Goal: Contribute content

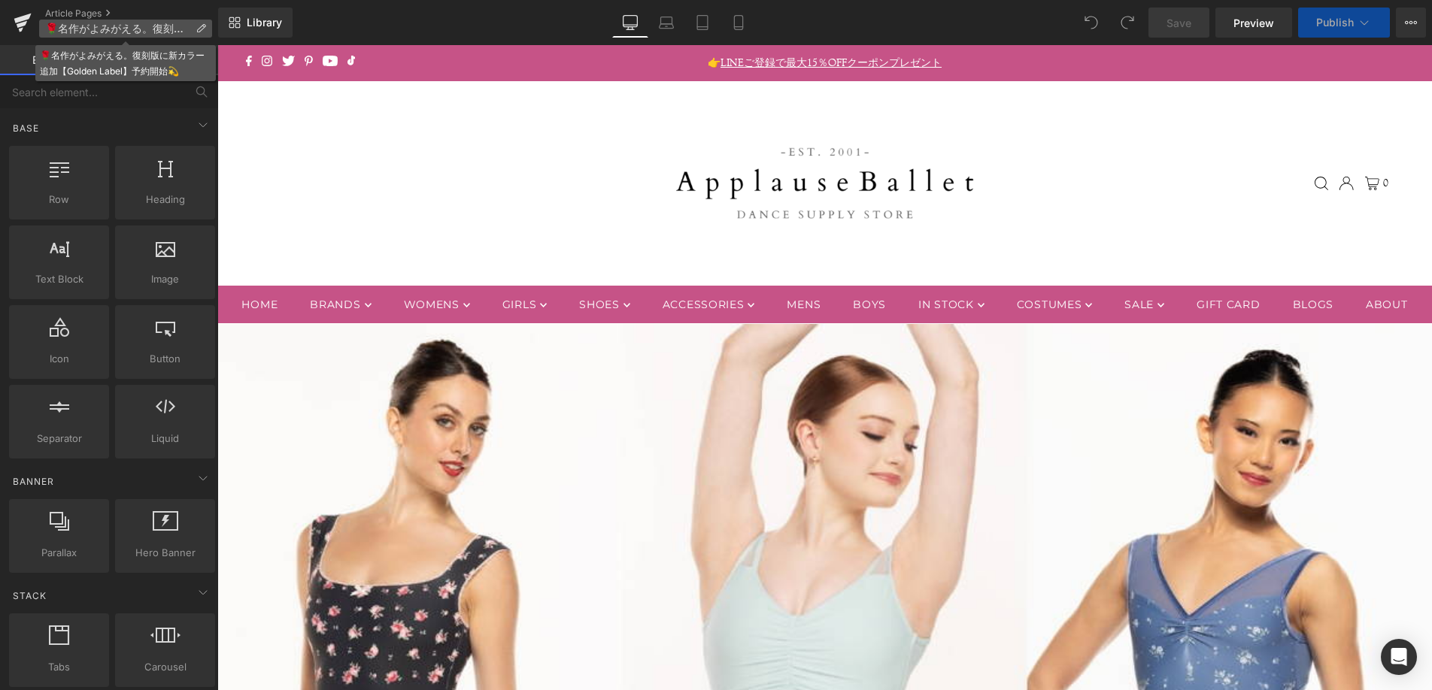
click at [175, 32] on span "🌹名作がよみがえる。復刻版に新カラー追加【Golden Label】予約開始💫" at bounding box center [117, 29] width 144 height 12
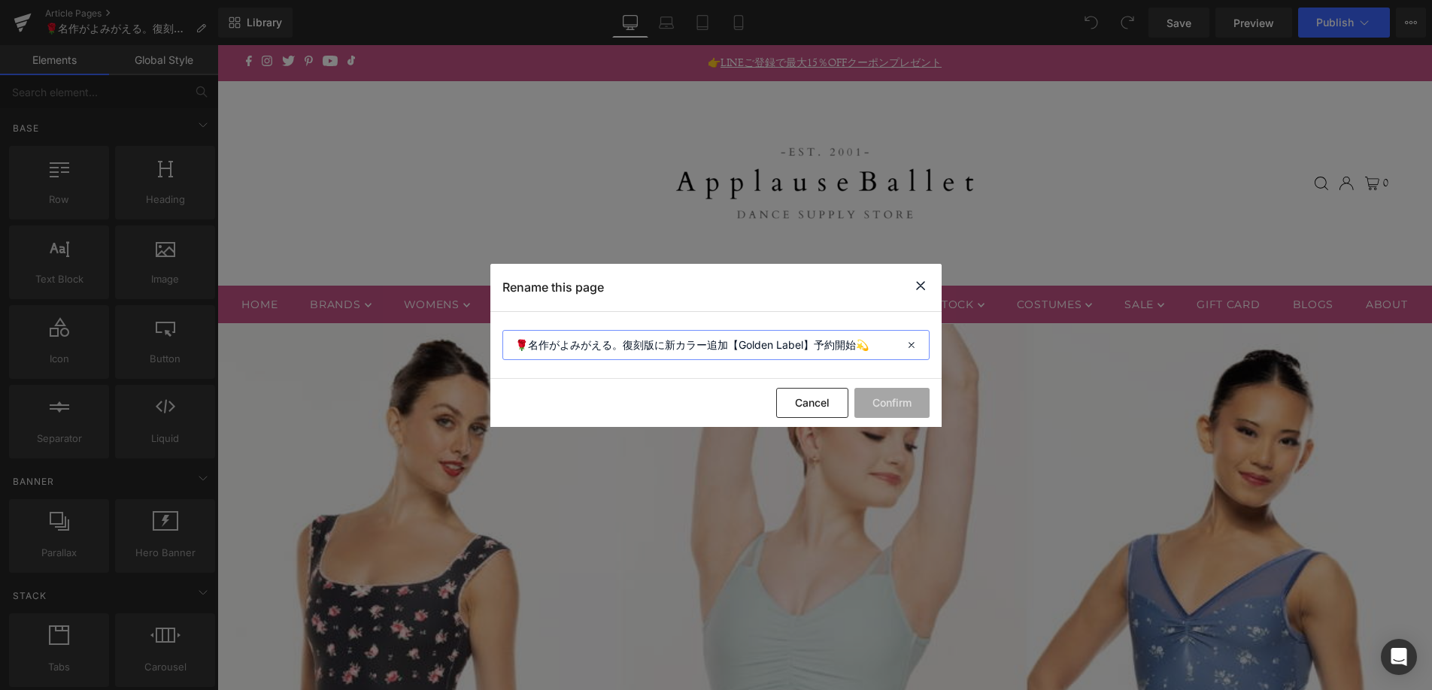
drag, startPoint x: 805, startPoint y: 344, endPoint x: 739, endPoint y: 343, distance: 66.2
click at [739, 343] on input "🌹名作がよみがえる。復刻版に新カラー追加【Golden Label】予約開始💫" at bounding box center [715, 345] width 427 height 30
click at [728, 343] on input "🌹名作がよみがえる。復刻版に新カラー追加【Golden Label】予約開始💫" at bounding box center [715, 345] width 427 height 30
click at [562, 347] on input "🌹名作がよみがえる。復刻版に新カラー追加 デラロミラノ〜ゴールデンレーベル 予約開始💫" at bounding box center [715, 345] width 427 height 30
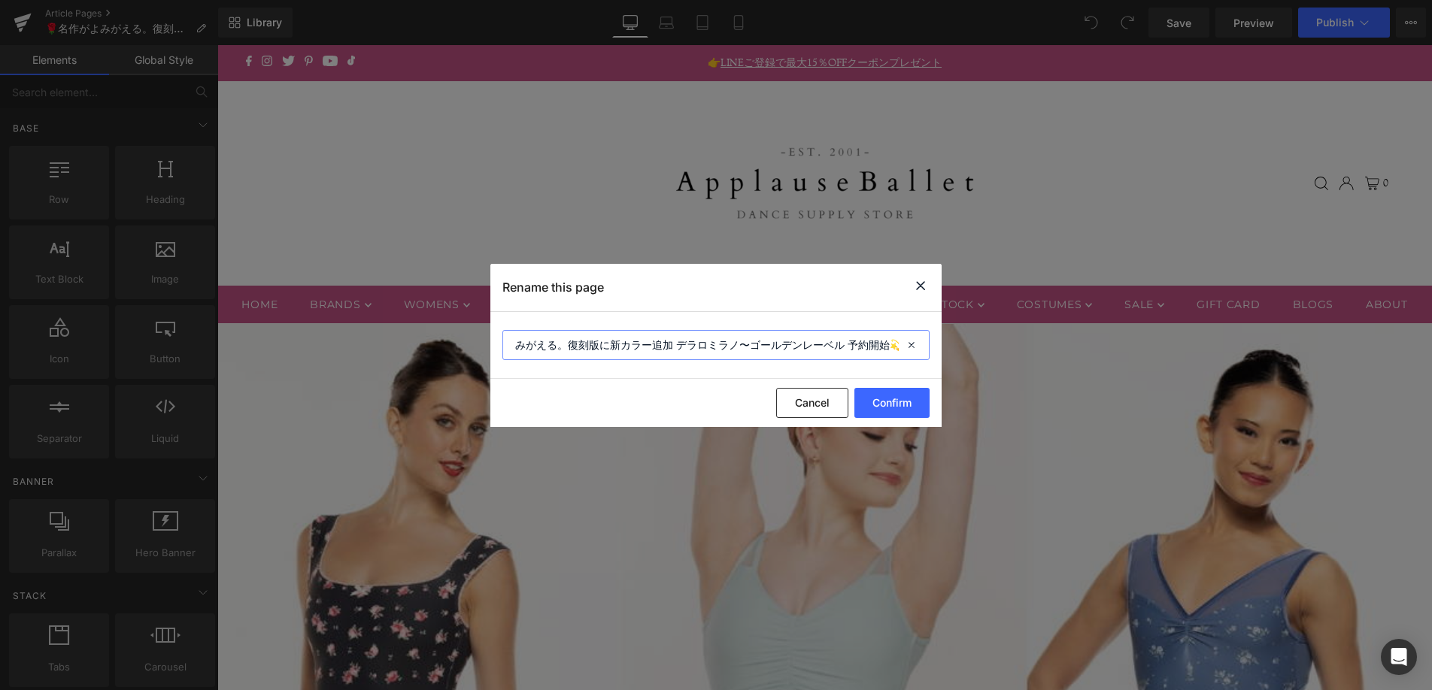
scroll to position [0, 0]
type input "🌹名作がよみがえる。復刻版に新カラー追加 デラロミラノ〜ゴールデンレーベル 予約開始💫"
click at [883, 400] on button "Confirm" at bounding box center [891, 403] width 75 height 30
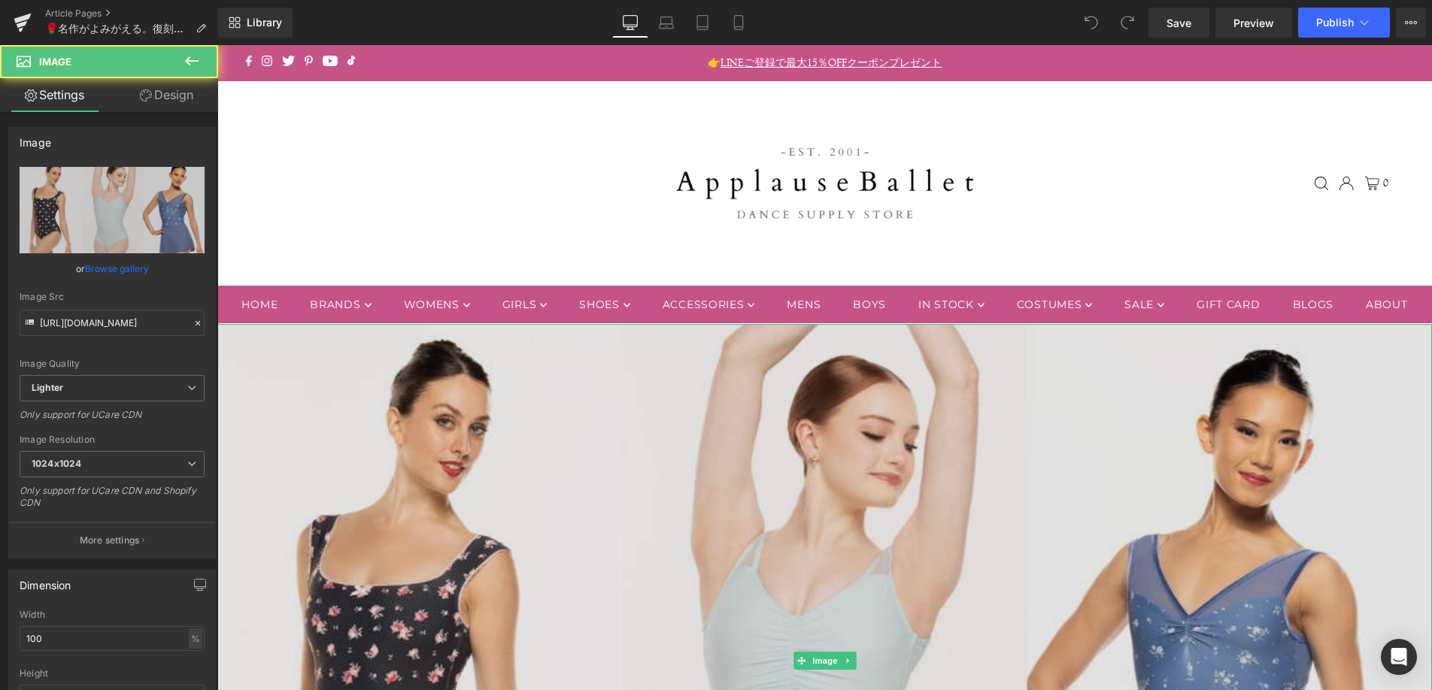
click at [858, 489] on img at bounding box center [824, 661] width 1214 height 674
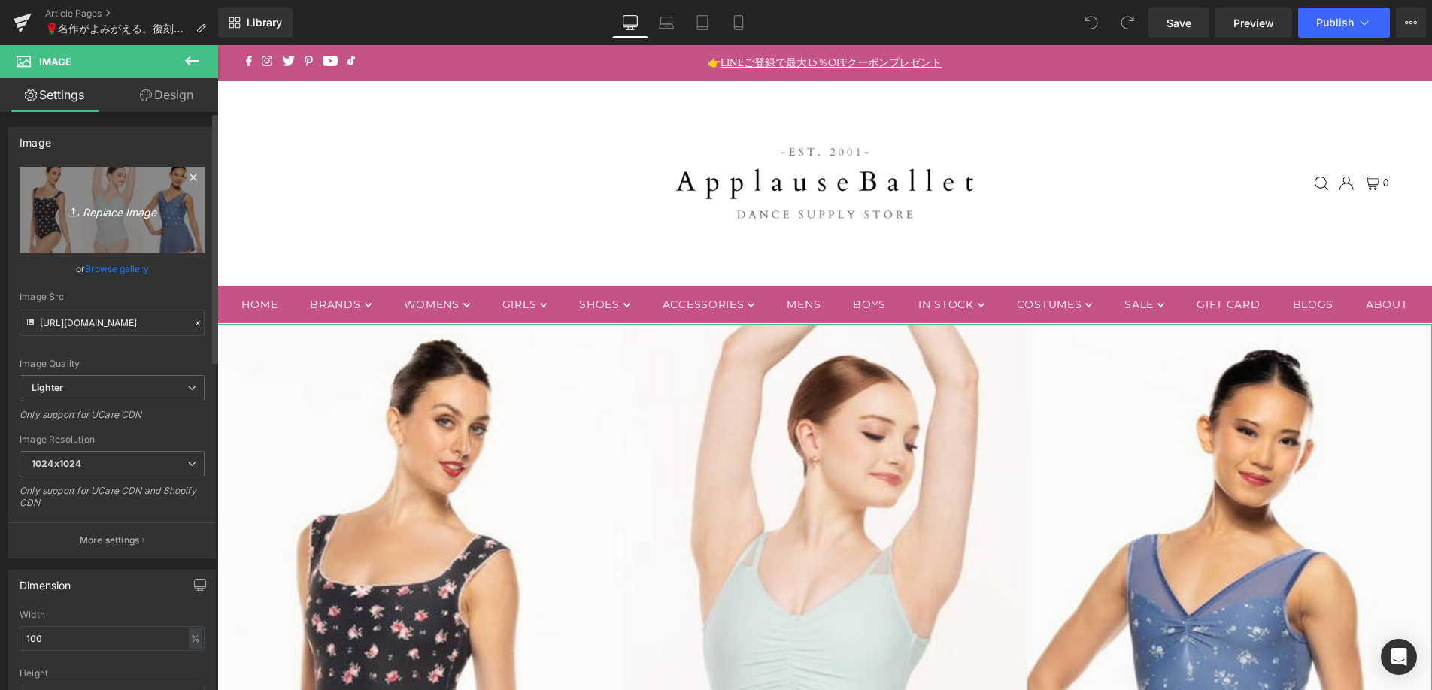
click at [130, 210] on icon "Replace Image" at bounding box center [112, 210] width 120 height 19
type input "C:\fakepath\090825_dellalo ([DATE] x 667 px).jpg"
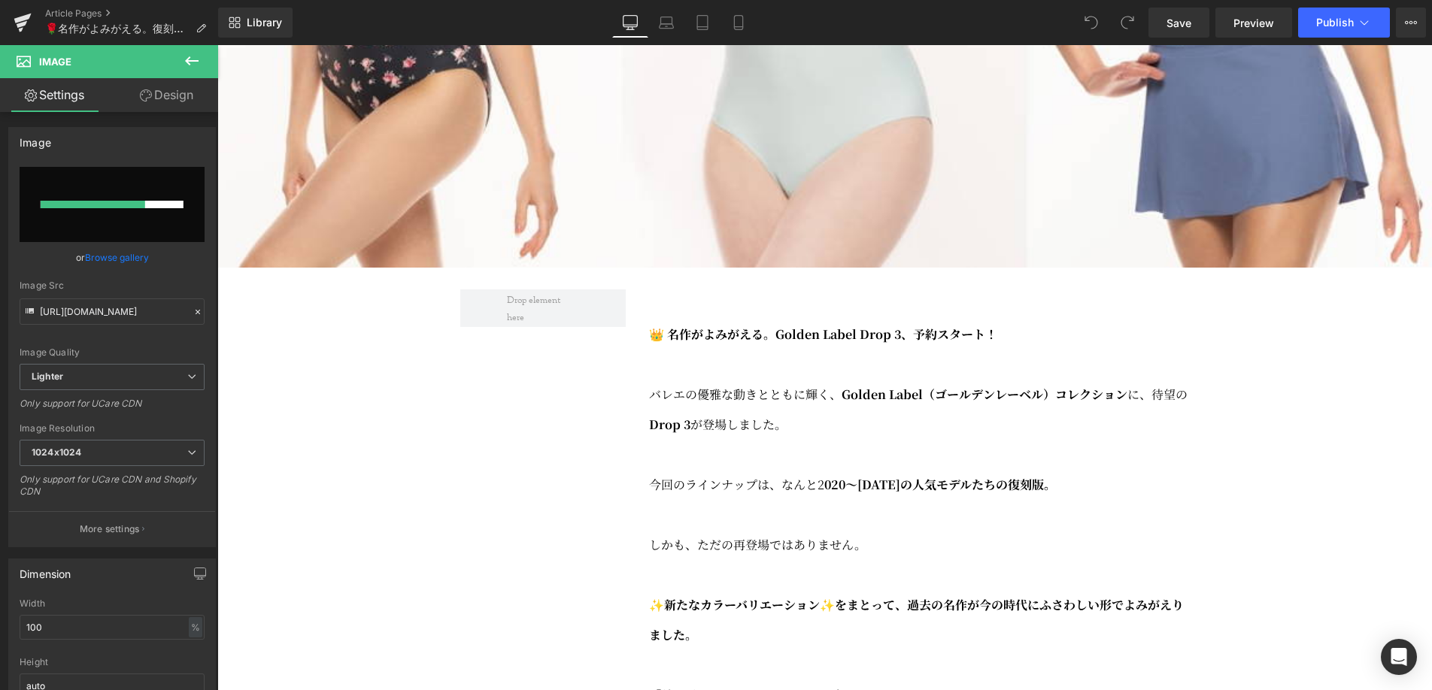
scroll to position [732, 0]
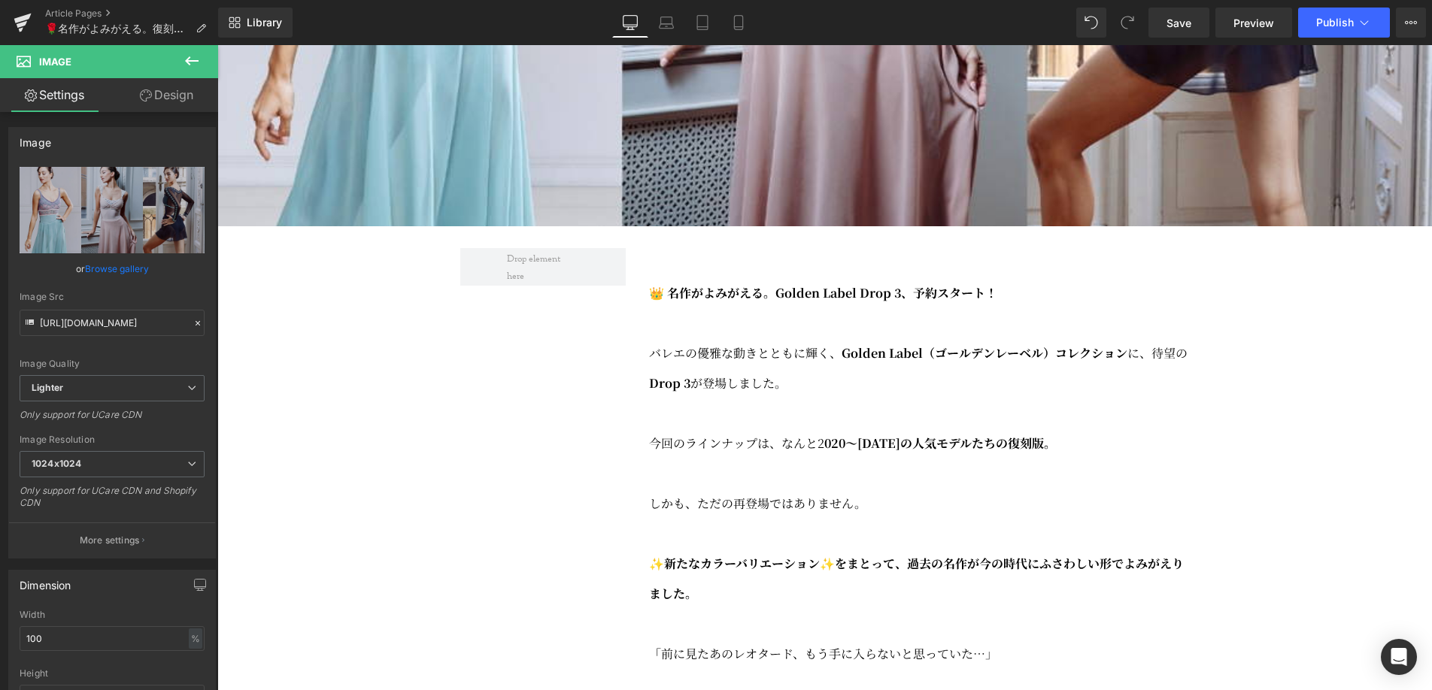
type input "[URL][DOMAIN_NAME]"
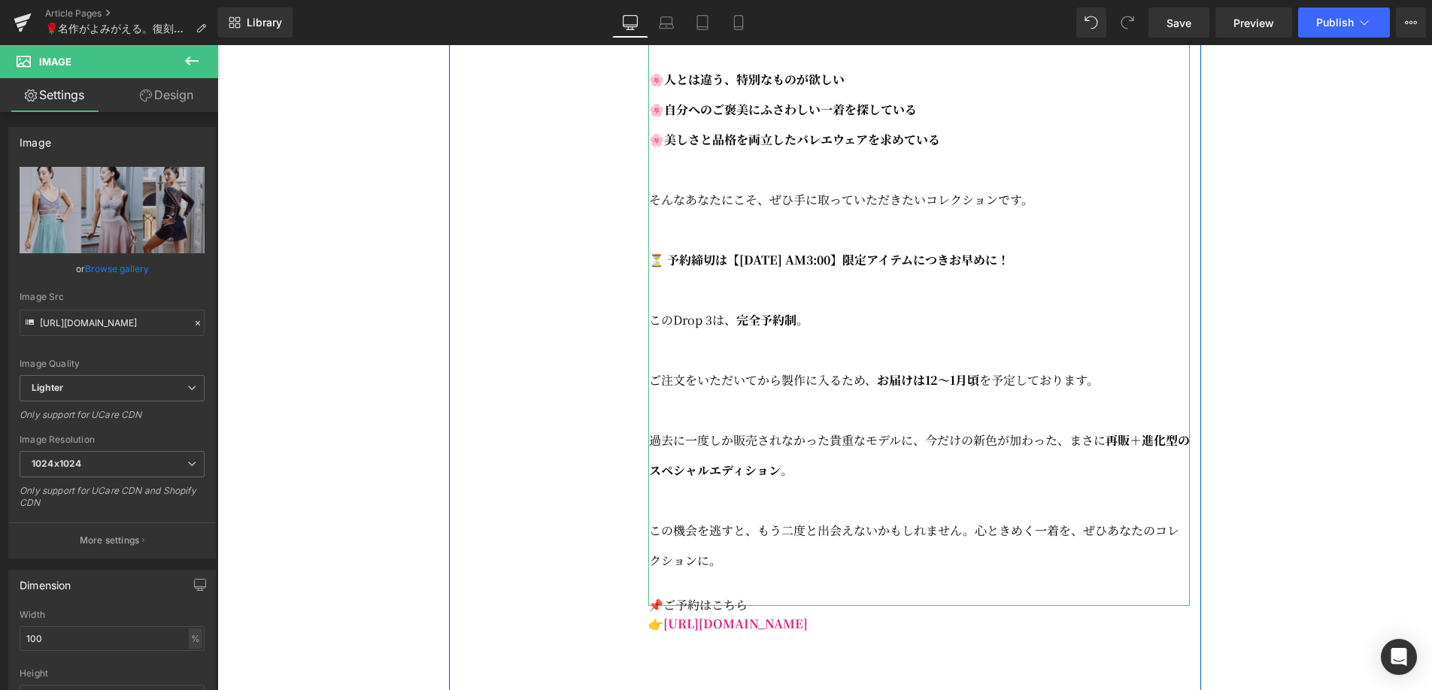
scroll to position [1679, 0]
click at [864, 364] on p at bounding box center [919, 349] width 541 height 30
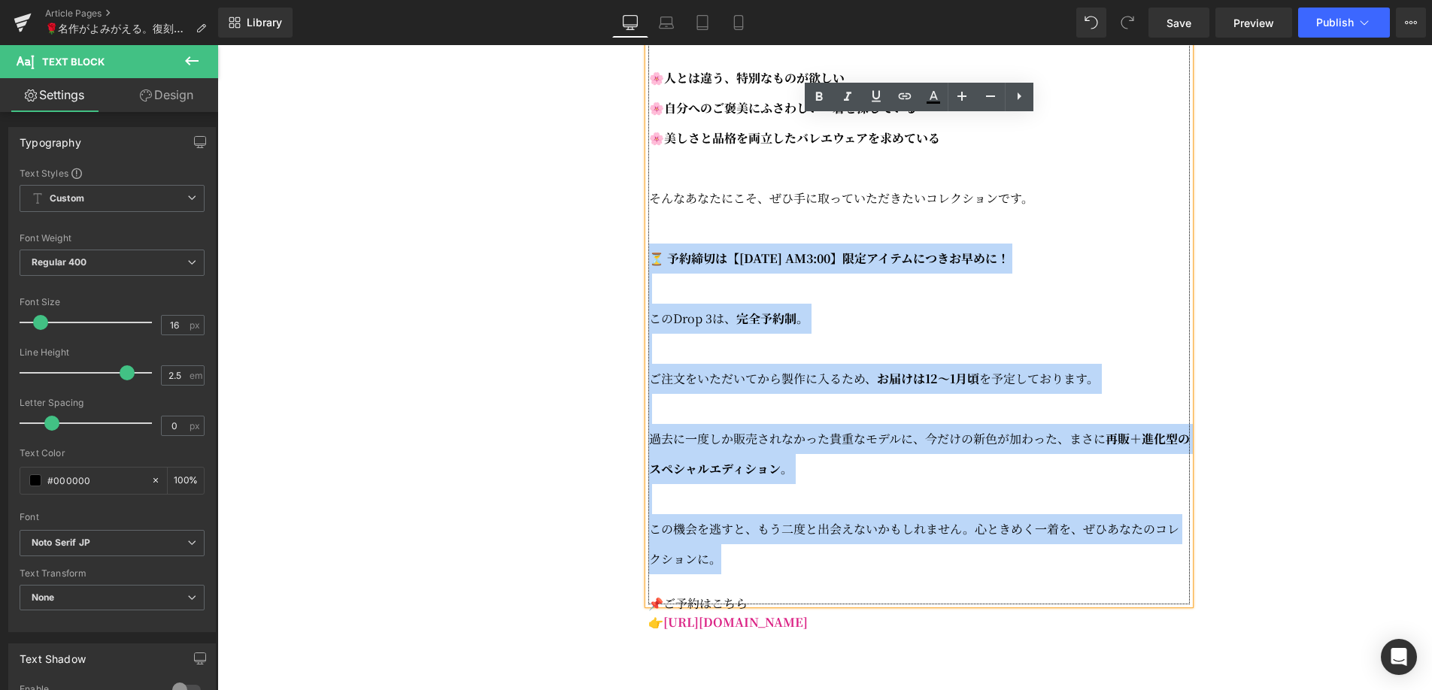
drag, startPoint x: 756, startPoint y: 592, endPoint x: 653, endPoint y: 304, distance: 306.6
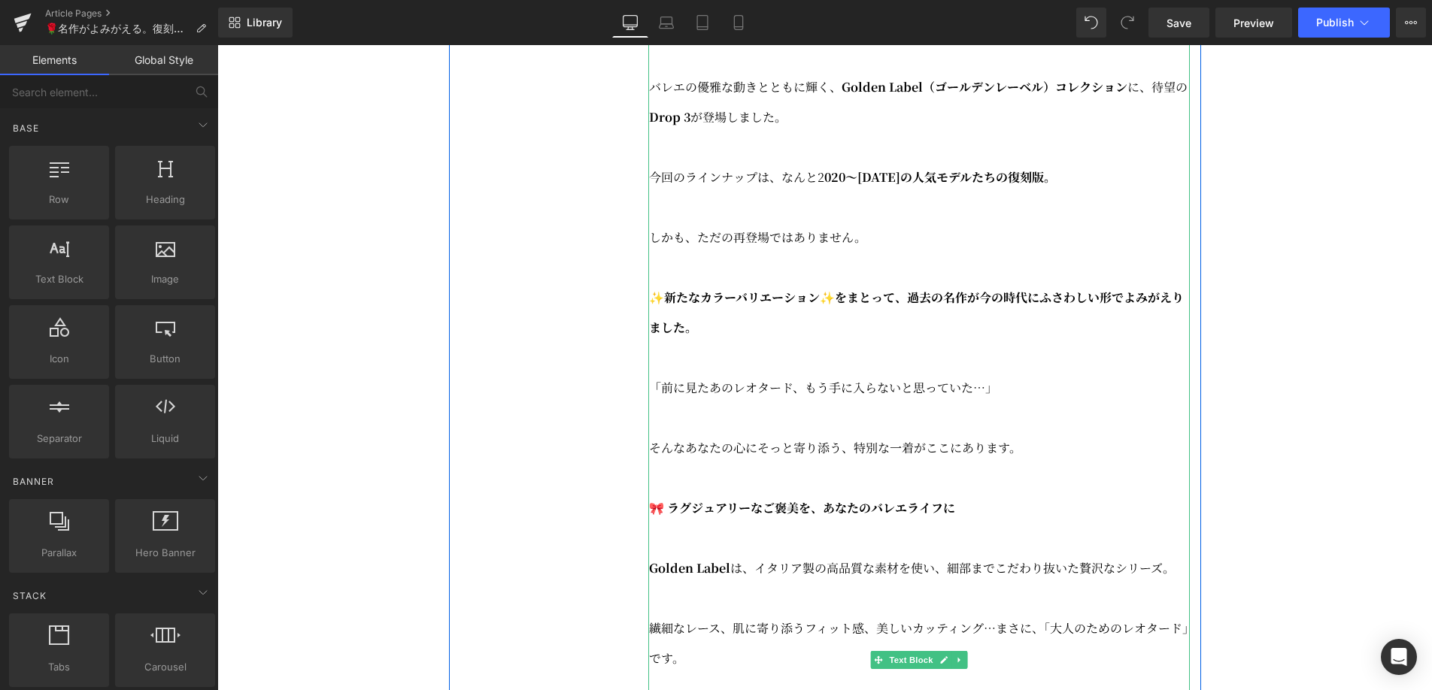
scroll to position [983, 0]
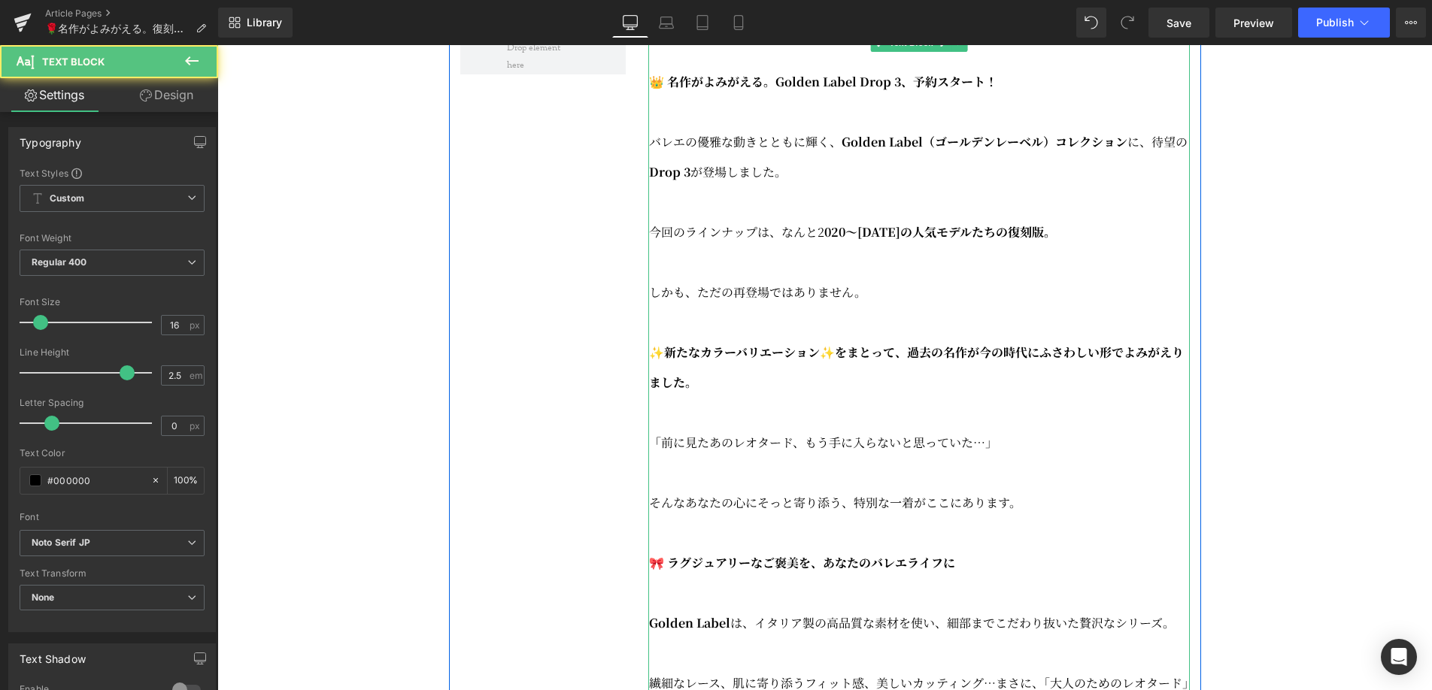
click at [796, 187] on p "バレエの優雅な動きとともに輝く、 Golden Label（ゴールデンレーベル）コレクション に、待望の Drop 3 が登場しました。" at bounding box center [919, 157] width 541 height 60
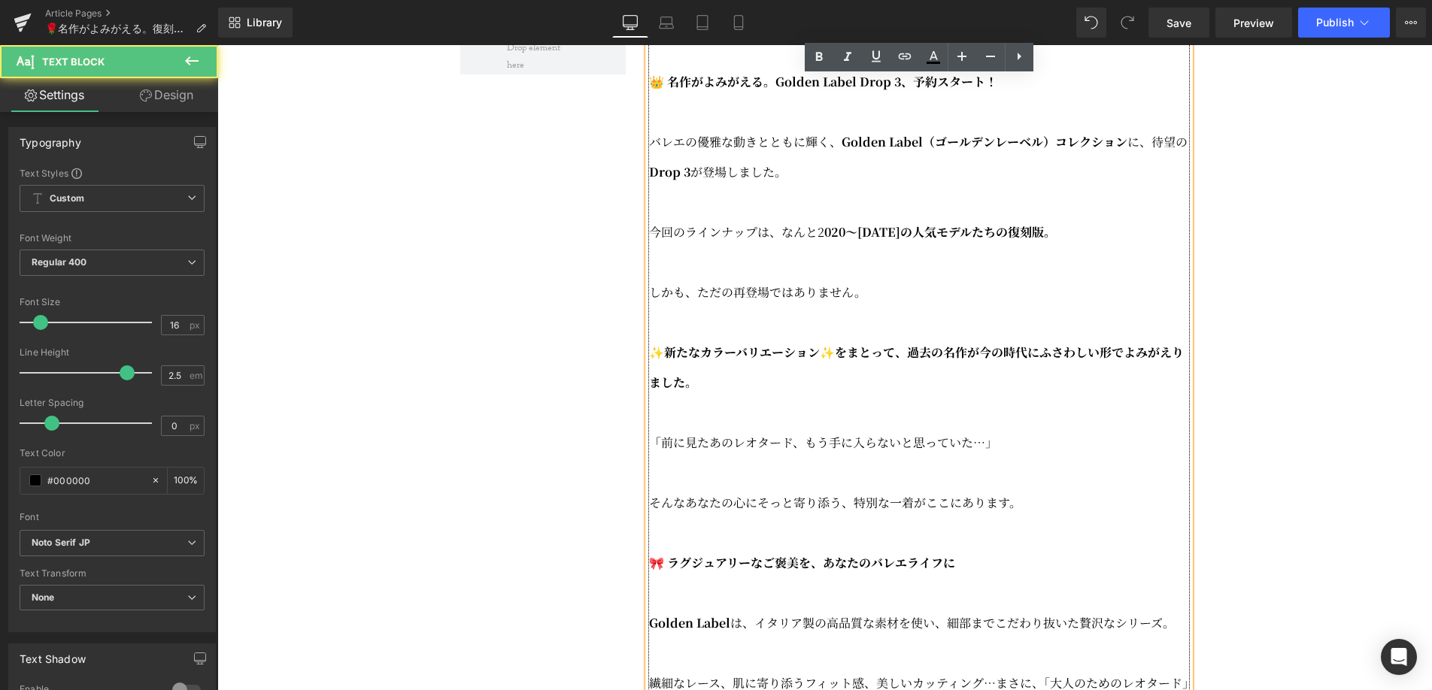
click at [656, 180] on p "バレエの優雅な動きとともに輝く、 Golden Label（ゴールデンレーベル）コレクション に、待望の Drop 3 が登場しました。" at bounding box center [919, 157] width 541 height 60
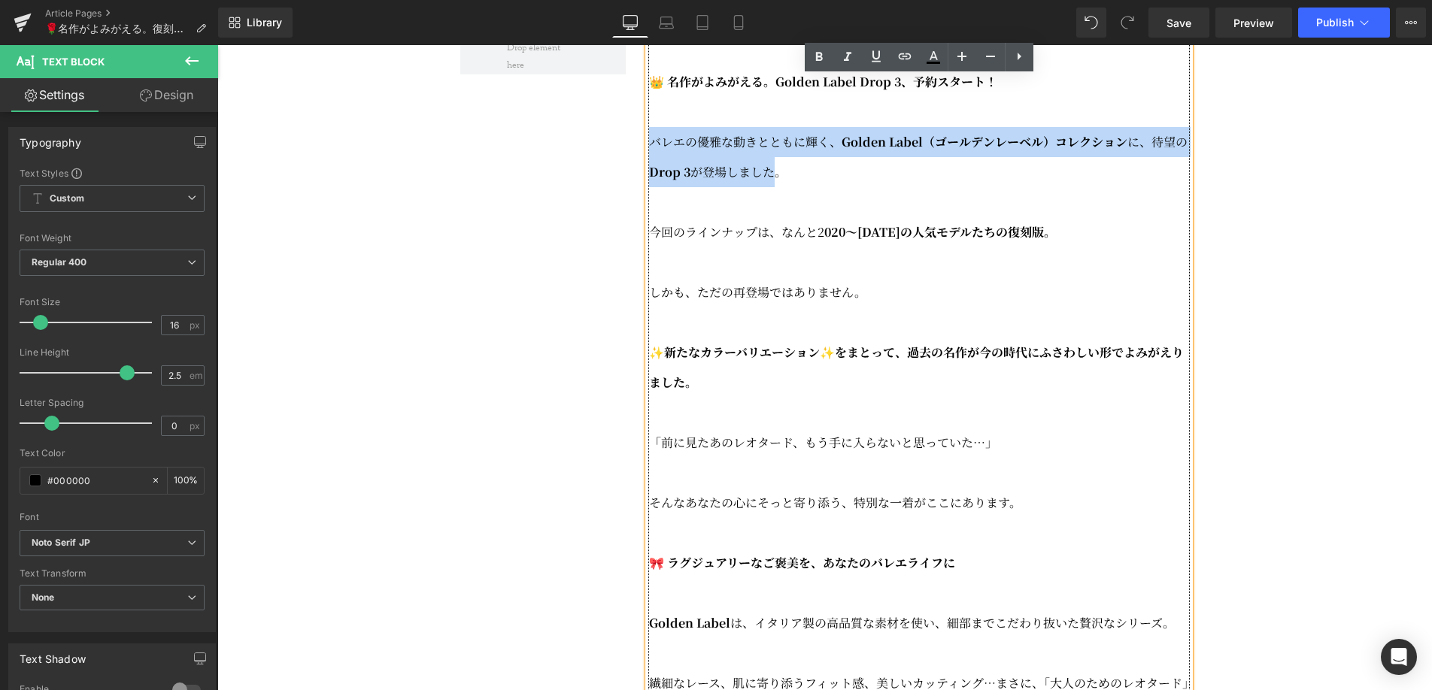
drag, startPoint x: 653, startPoint y: 180, endPoint x: 771, endPoint y: 213, distance: 123.1
click at [771, 187] on p "バレエの優雅な動きとともに輝く、 Golden Label（ゴールデンレーベル）コレクション に、待望の Drop 3 が登場しました。" at bounding box center [919, 157] width 541 height 60
copy p "バレエの優雅な動きとともに輝く、 Golden Label（ゴールデンレーベル）コレクション に、待望の Drop 3 が登場しました"
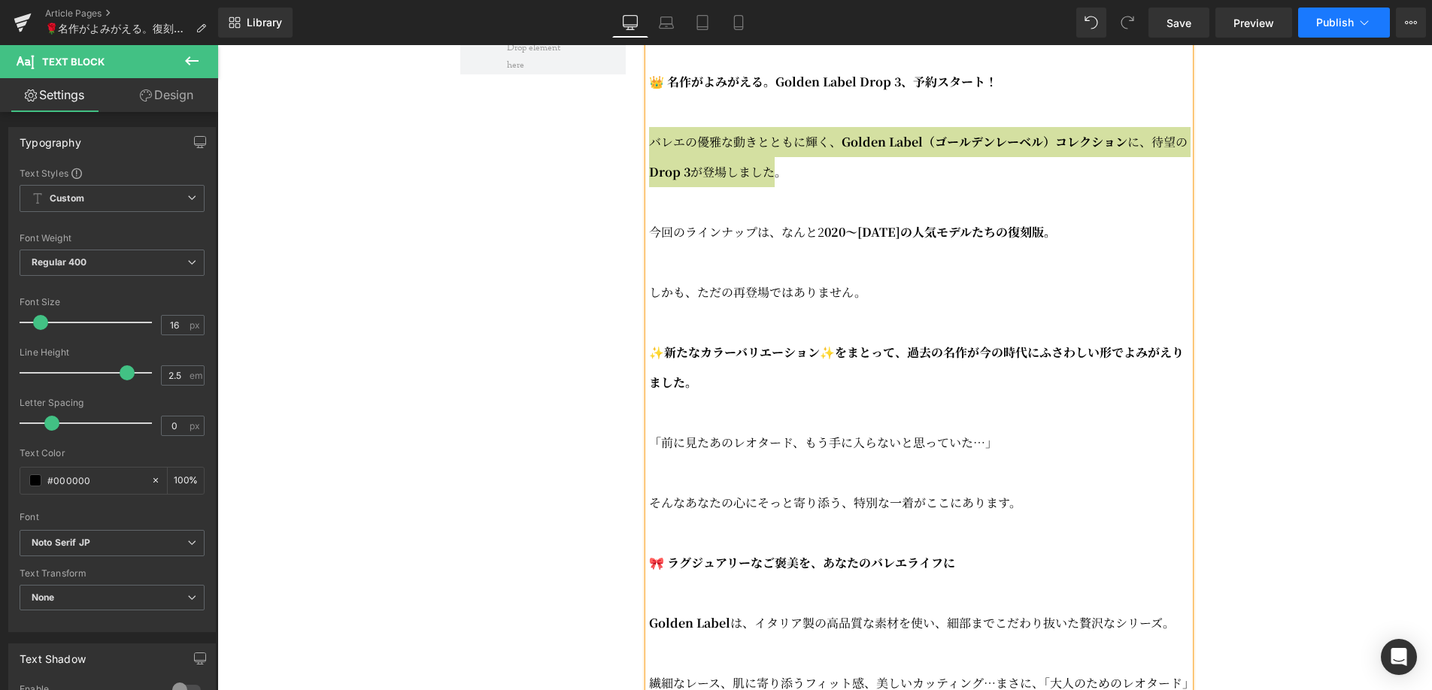
click at [1330, 33] on button "Publish" at bounding box center [1344, 23] width 92 height 30
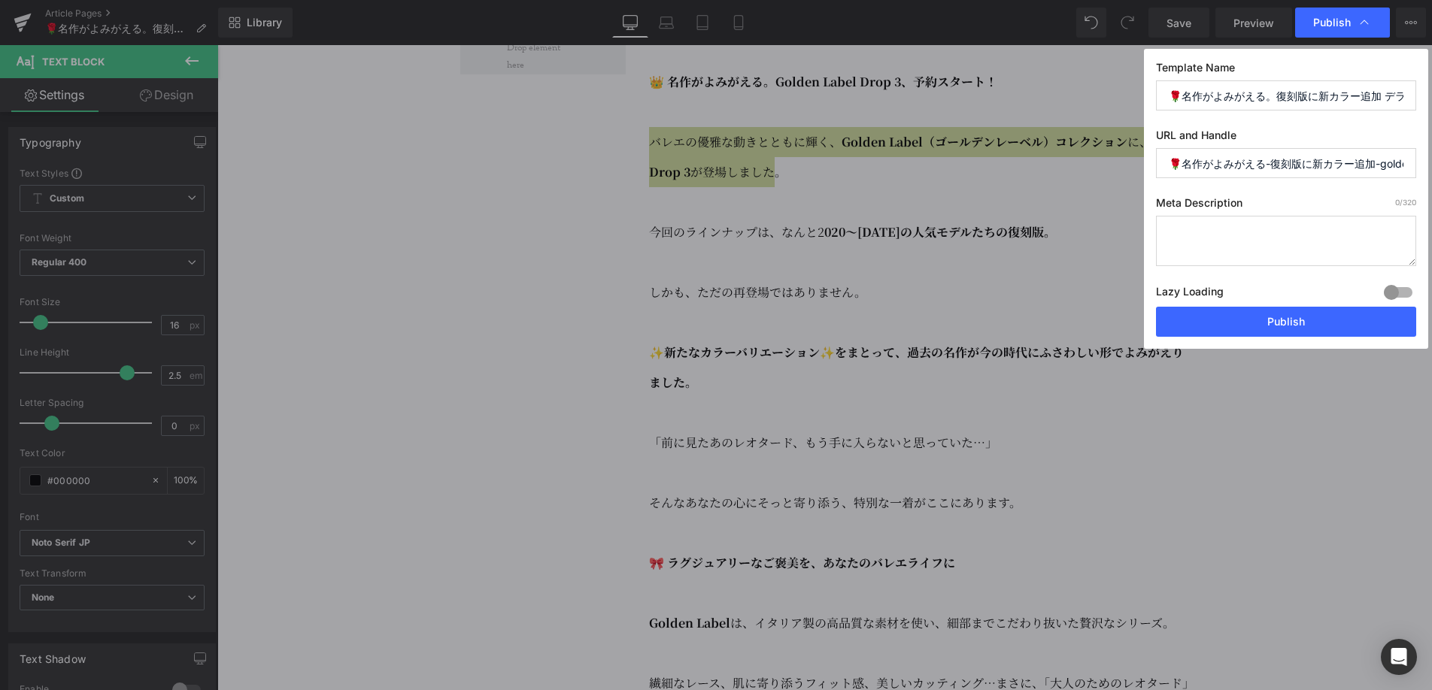
click at [1230, 232] on textarea at bounding box center [1286, 241] width 260 height 50
paste textarea "バレエの優雅な動きとともに輝く、Golden Label（ゴールデンレーベル）コレクションに、待望のDrop 3が登場しました"
drag, startPoint x: 1330, startPoint y: 259, endPoint x: 1142, endPoint y: 219, distance: 192.3
click at [1142, 219] on div "Publish Template Name 🌹名作がよみがえる。復刻版に新カラー追加 デラロミラノ〜ゴールデンレーベル 予約開始💫 URL and Handl…" at bounding box center [716, 345] width 1432 height 690
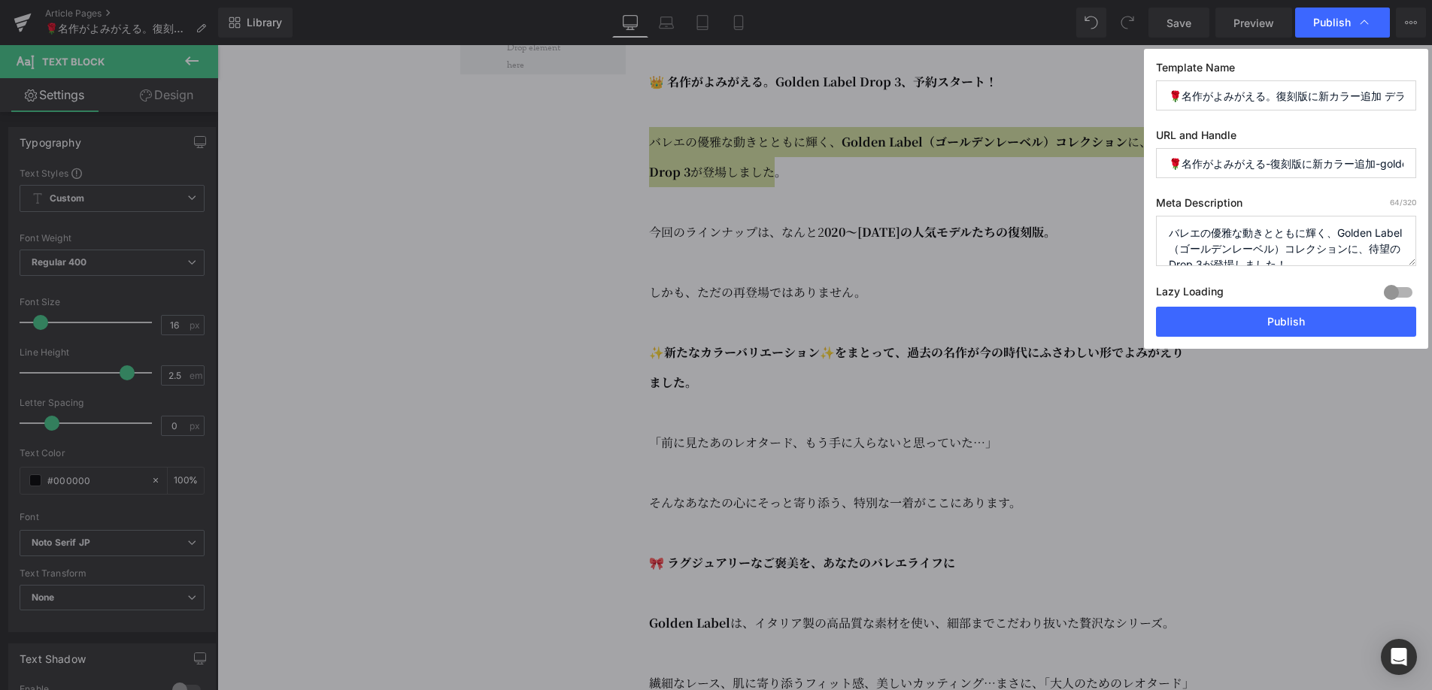
type textarea "バレエの優雅な動きとともに輝く、Golden Label（ゴールデンレーベル）コレクションに、待望のDrop 3が登場しました！"
click at [1205, 167] on input "🌹名作がよみがえる-復刻版に新カラー追加-golden-label-予約開始💫" at bounding box center [1286, 163] width 260 height 30
type input "ｄ"
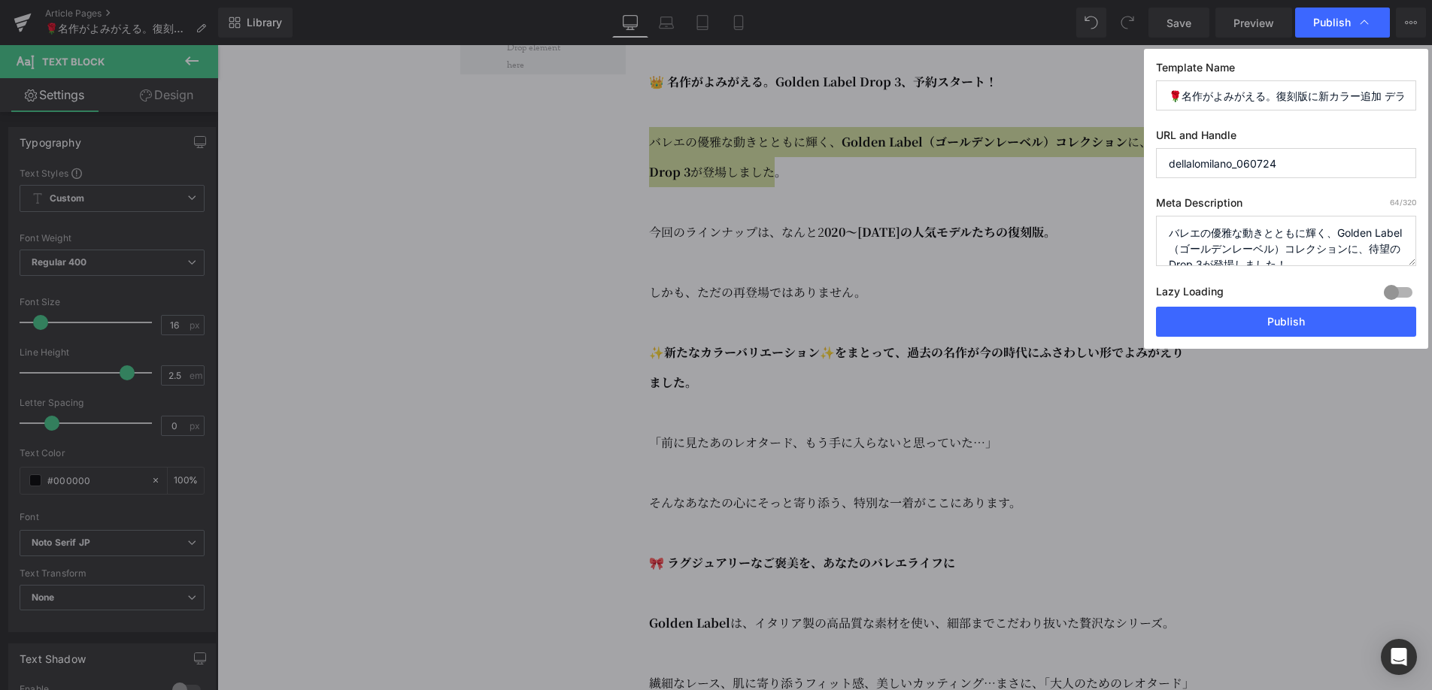
click at [1280, 166] on input "dellalomilano_060724" at bounding box center [1286, 163] width 260 height 30
type input "dellalomilano_091025"
click at [1266, 325] on button "Publish" at bounding box center [1286, 322] width 260 height 30
